Goal: Task Accomplishment & Management: Manage account settings

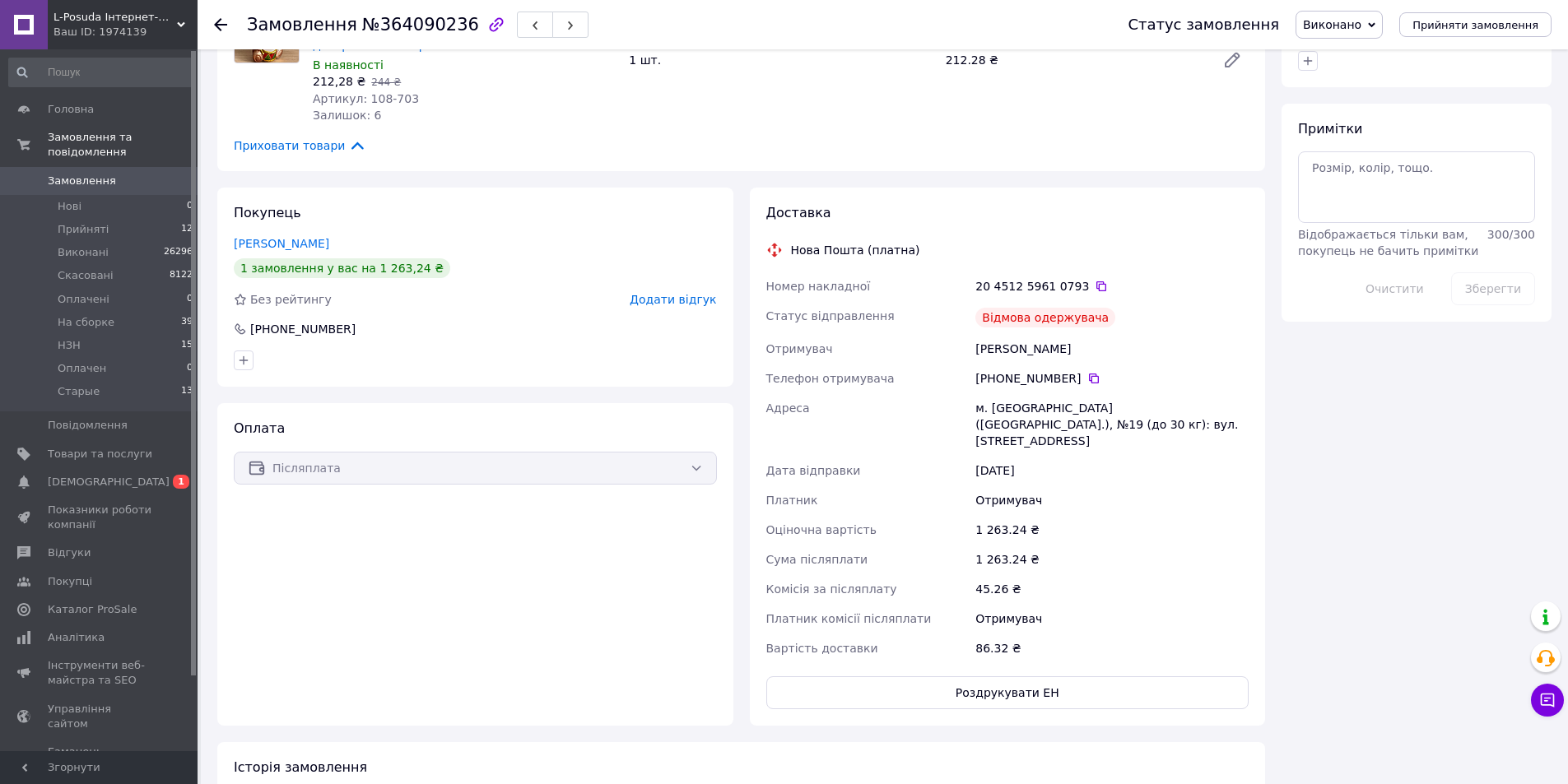
scroll to position [740, 0]
drag, startPoint x: 984, startPoint y: 298, endPoint x: 1096, endPoint y: 307, distance: 112.4
click at [1096, 307] on div "Відмова одержувача" at bounding box center [1111, 316] width 280 height 33
copy div "Відмова одержувача"
click at [1361, 24] on span "Виконано" at bounding box center [1332, 24] width 58 height 13
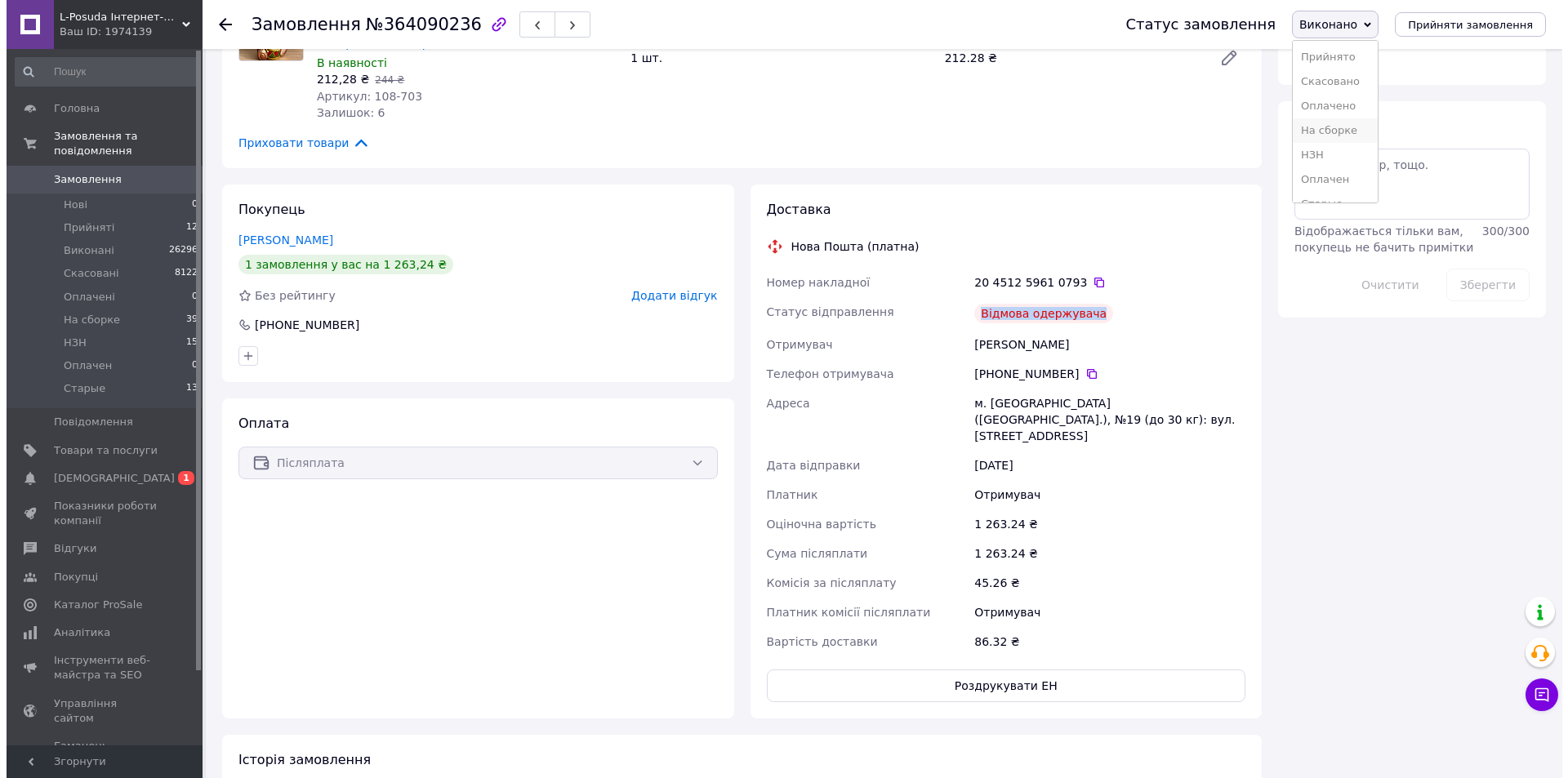
scroll to position [18, 0]
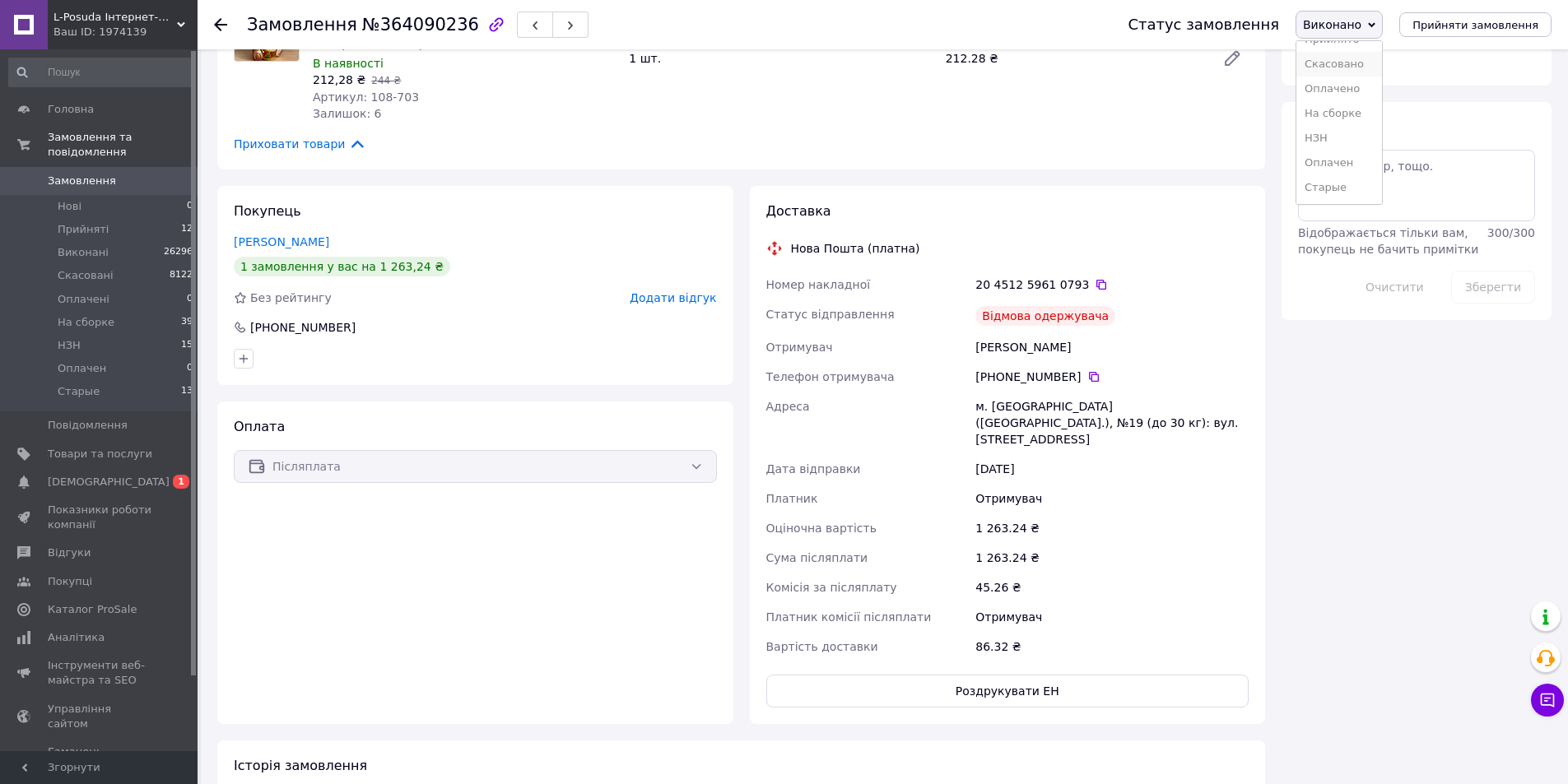
click at [1362, 63] on li "Скасовано" at bounding box center [1339, 64] width 85 height 24
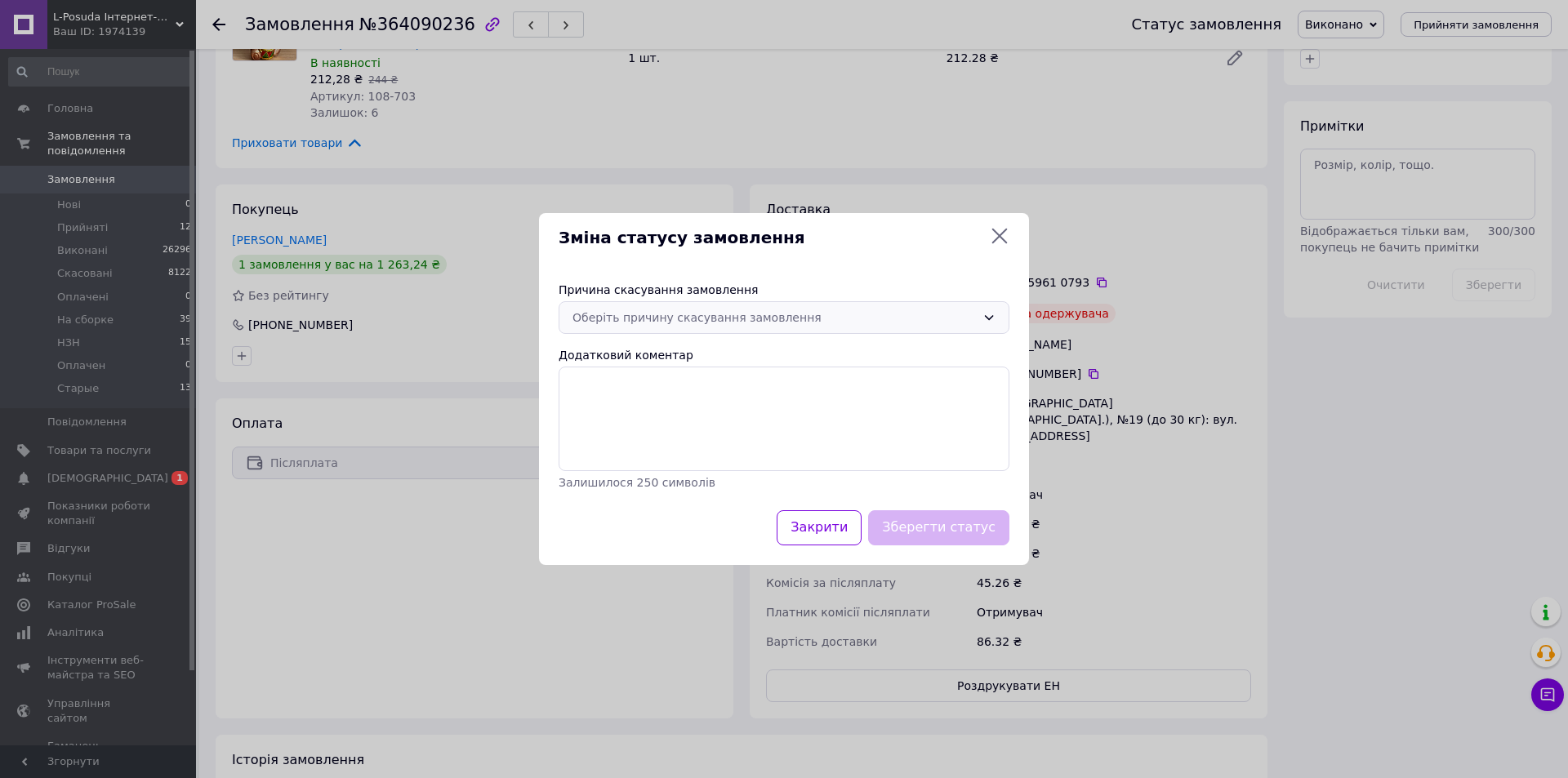
click at [812, 307] on div "Оберіть причину скасування замовлення" at bounding box center [784, 317] width 451 height 33
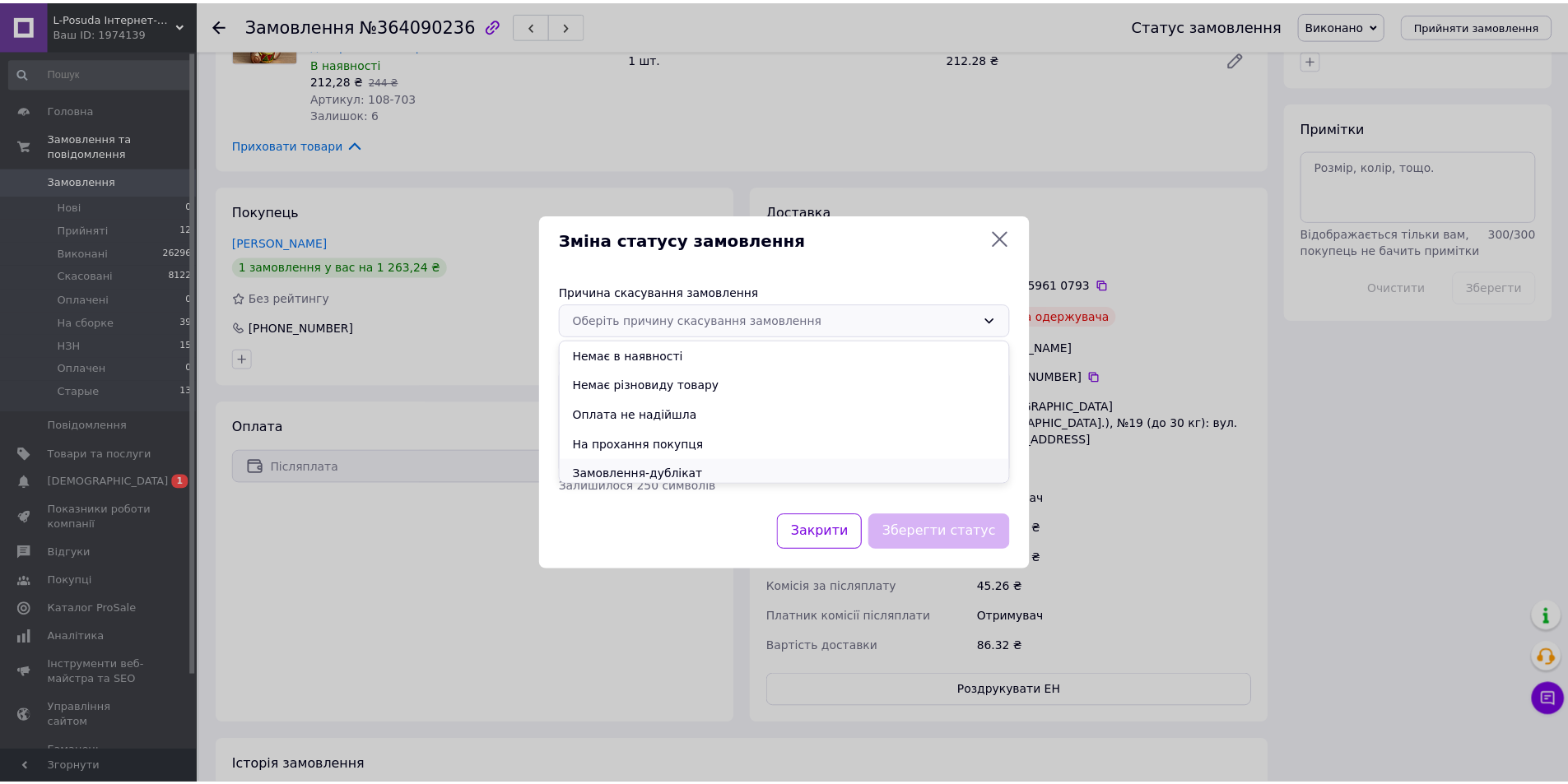
scroll to position [65, 0]
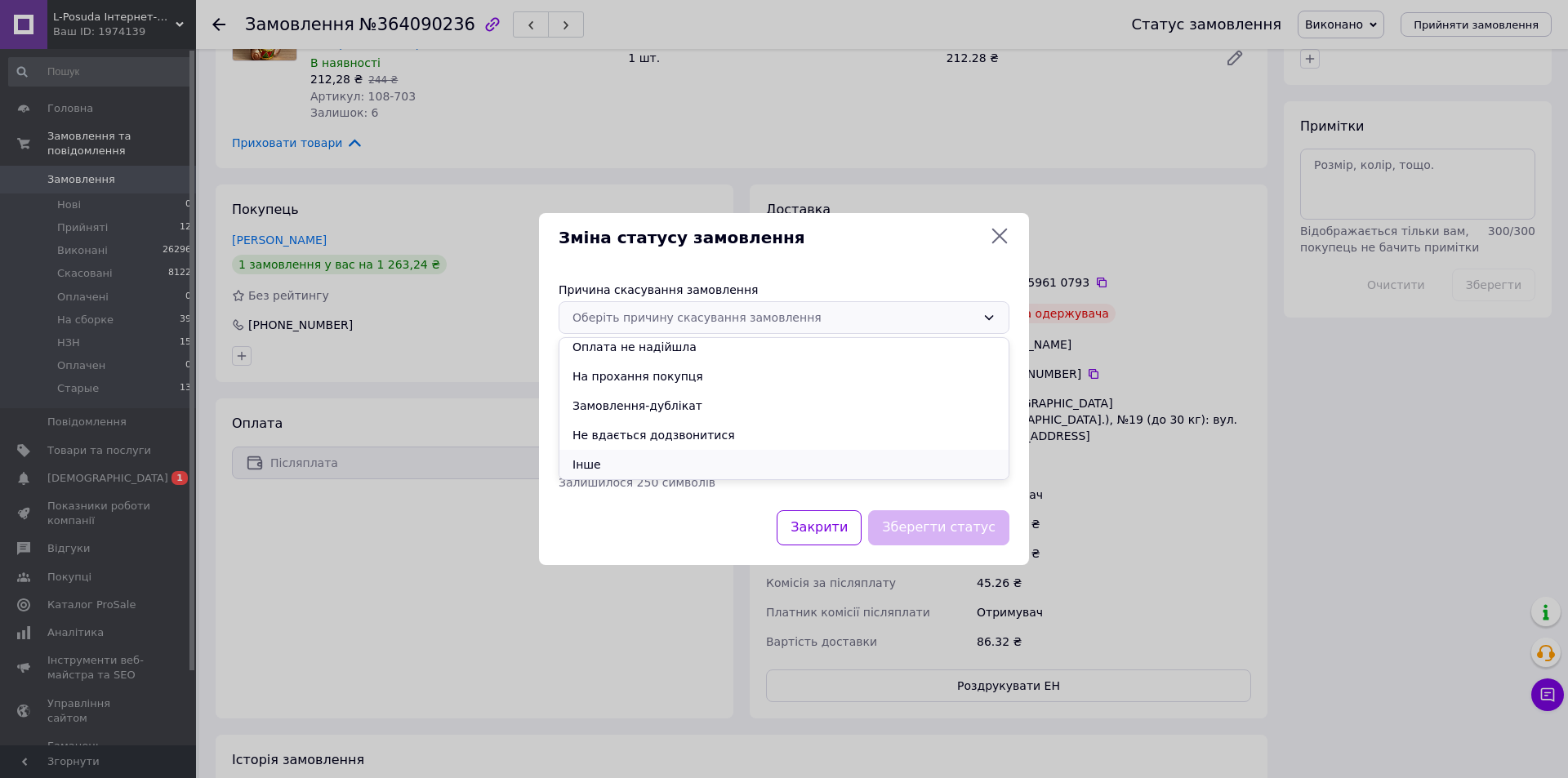
click at [660, 451] on li "Інше" at bounding box center [784, 464] width 449 height 29
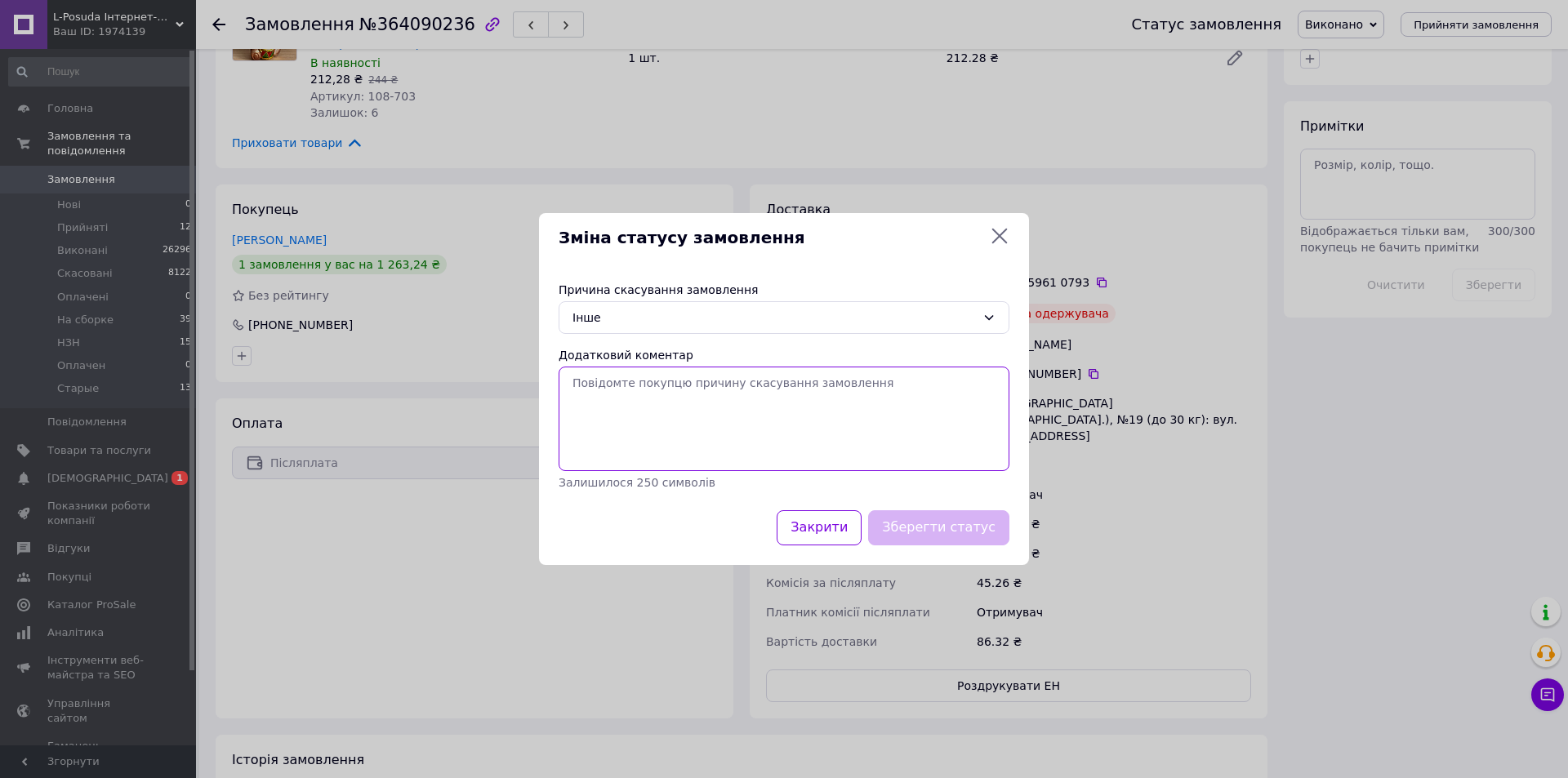
click at [659, 441] on textarea "Додатковий коментар" at bounding box center [784, 418] width 451 height 105
paste textarea "Відмова одержувача"
type textarea "Відмова одержувача"
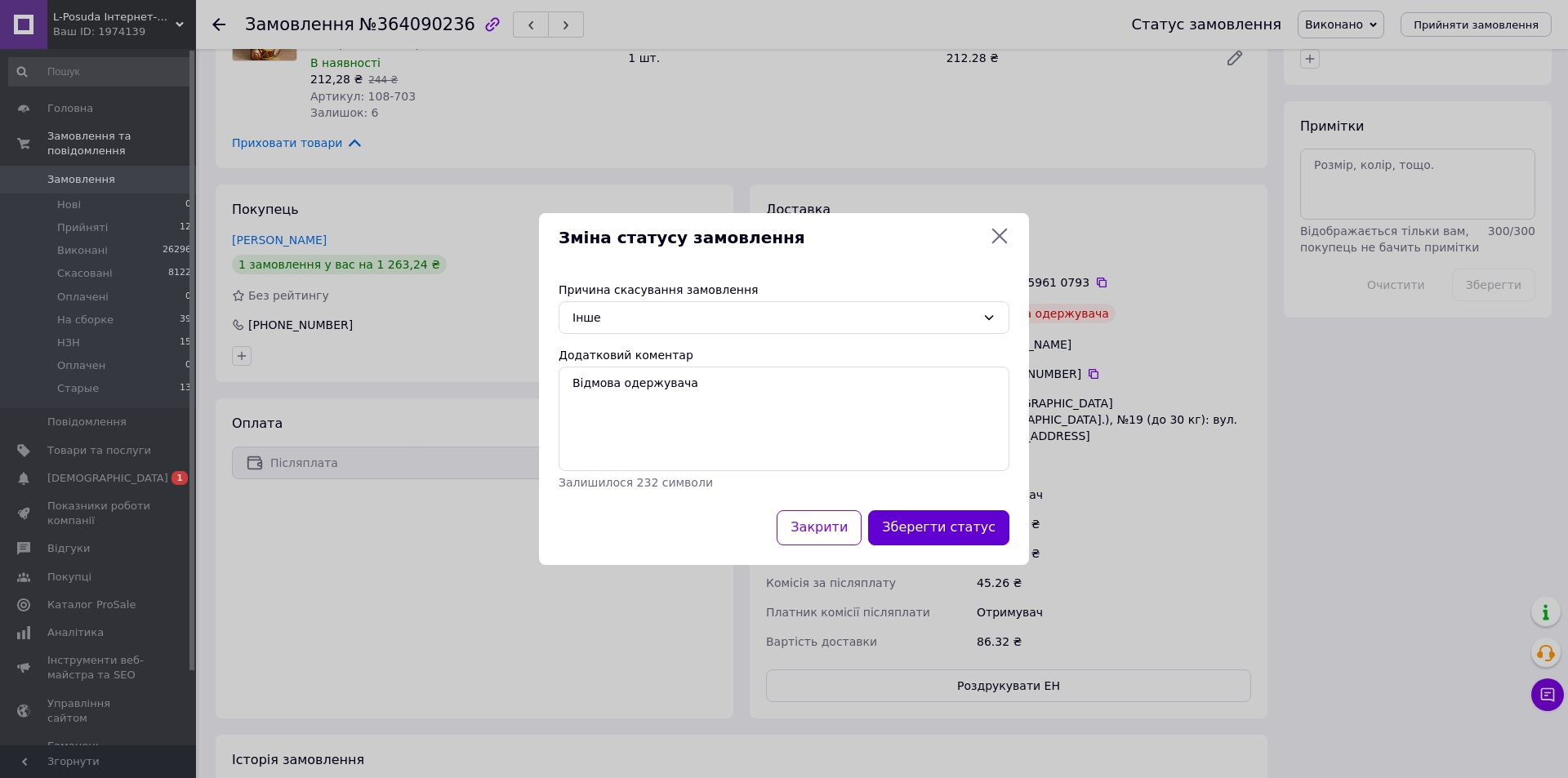
click at [937, 520] on button "Зберегти статус" at bounding box center [938, 527] width 141 height 35
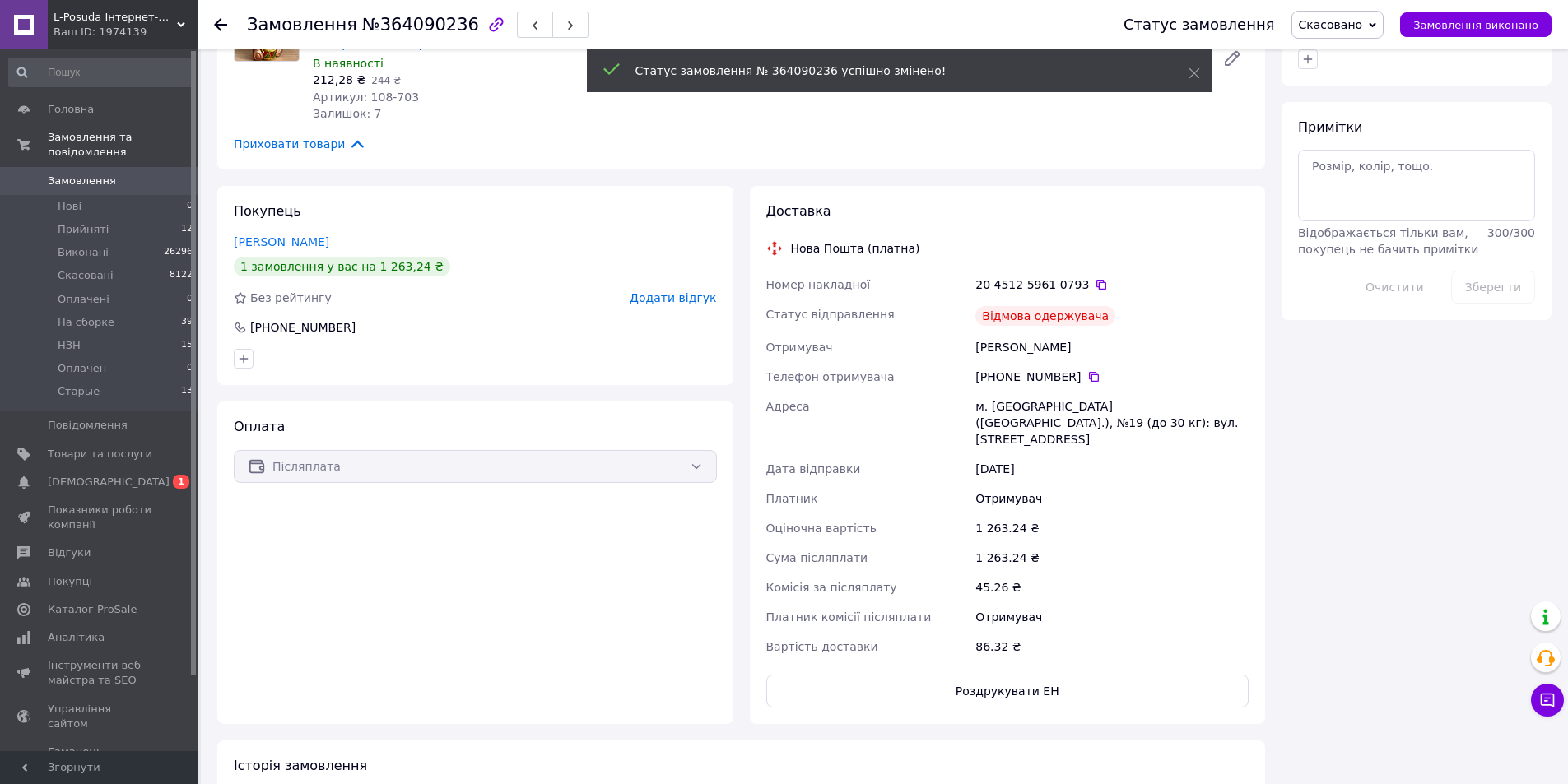
click at [687, 291] on span "Додати відгук" at bounding box center [672, 297] width 86 height 13
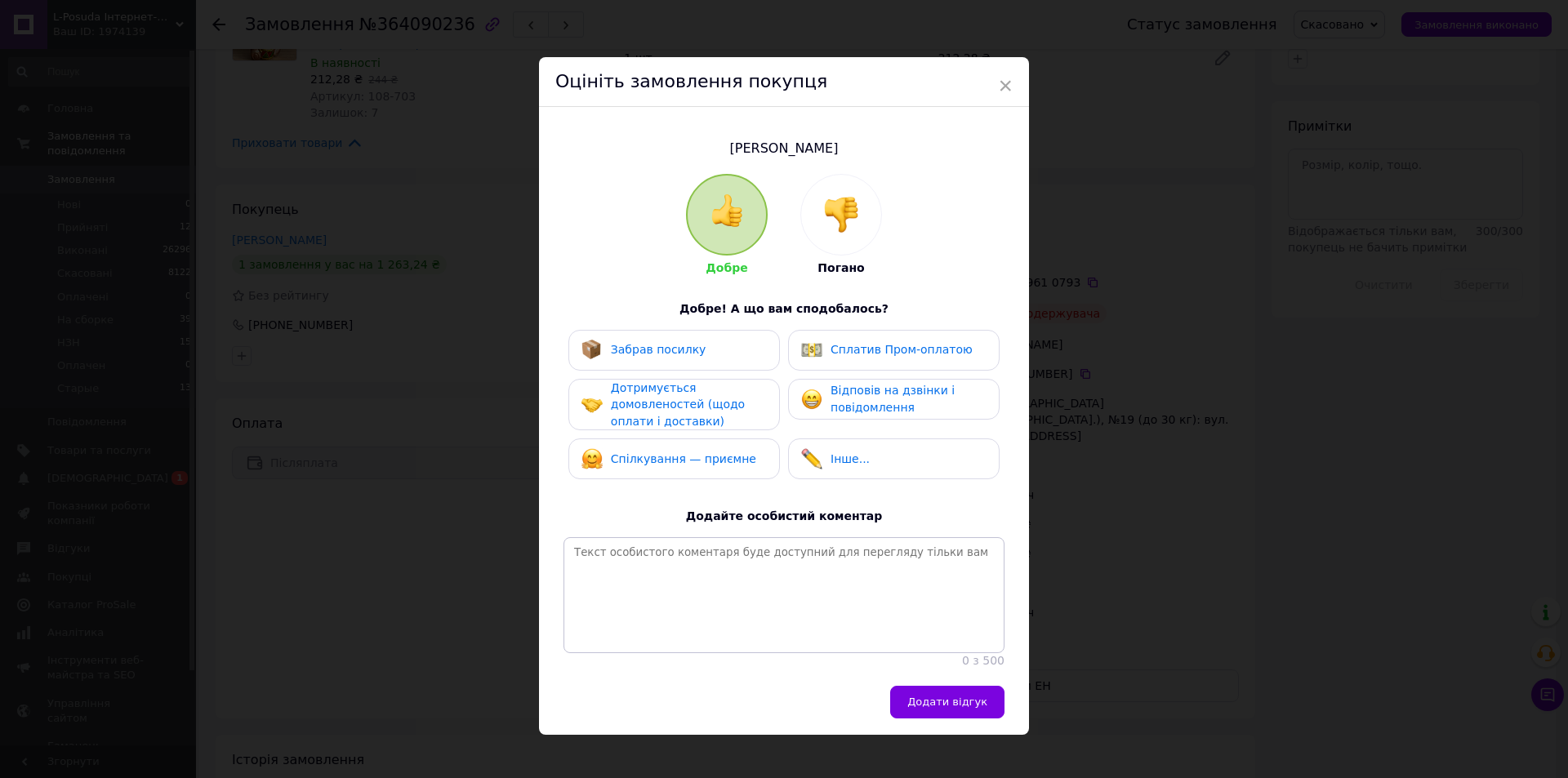
click at [851, 220] on img at bounding box center [842, 215] width 36 height 36
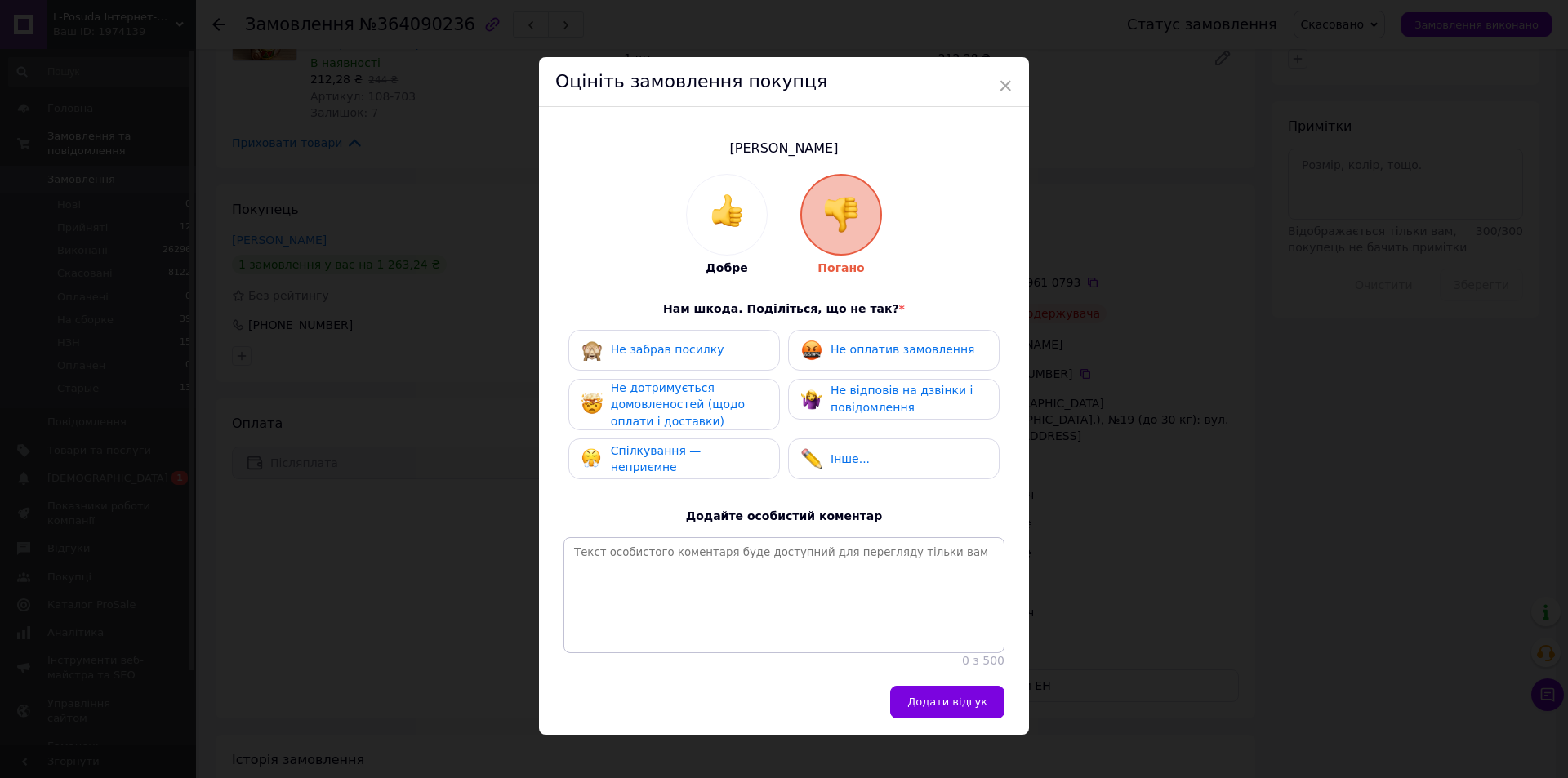
click at [733, 355] on div "Не забрав посилку" at bounding box center [674, 350] width 185 height 22
click at [904, 352] on span "Не оплатив замовлення" at bounding box center [902, 349] width 144 height 13
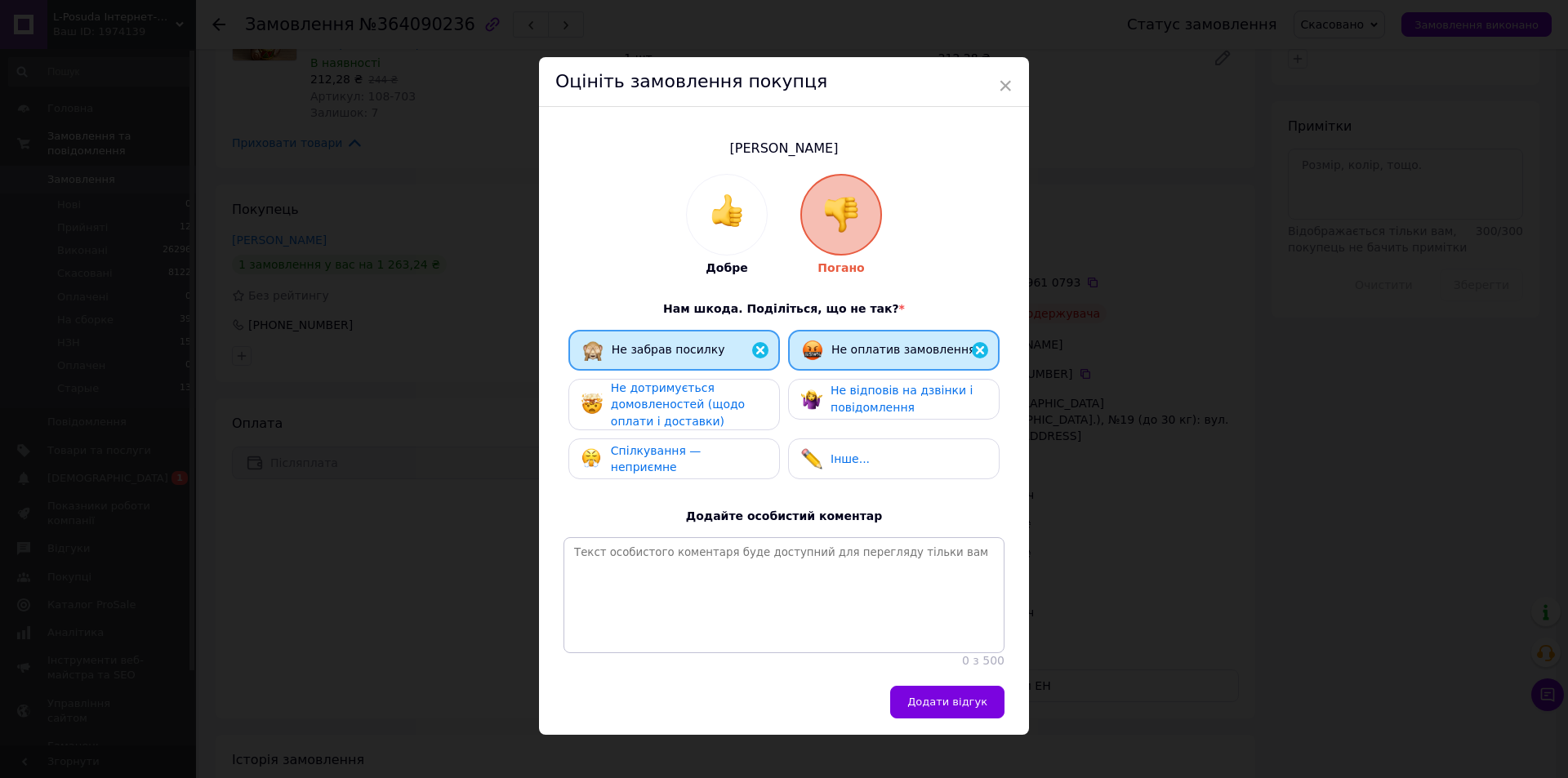
click at [736, 392] on div "Не дотримується домовленостей (щодо оплати і доставки)" at bounding box center [688, 405] width 155 height 51
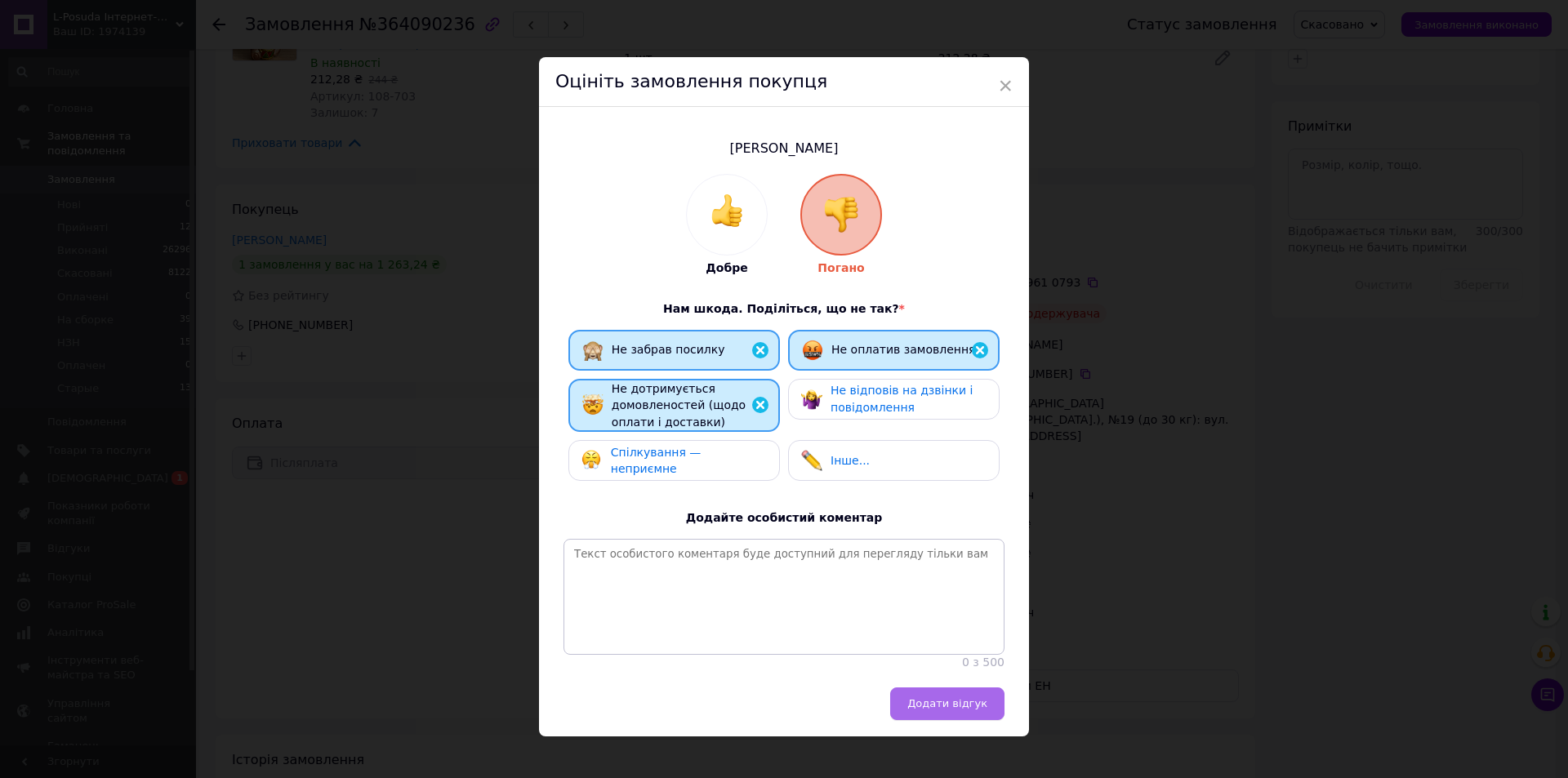
click at [950, 720] on button "Додати відгук" at bounding box center [947, 704] width 114 height 33
